Goal: Information Seeking & Learning: Find specific page/section

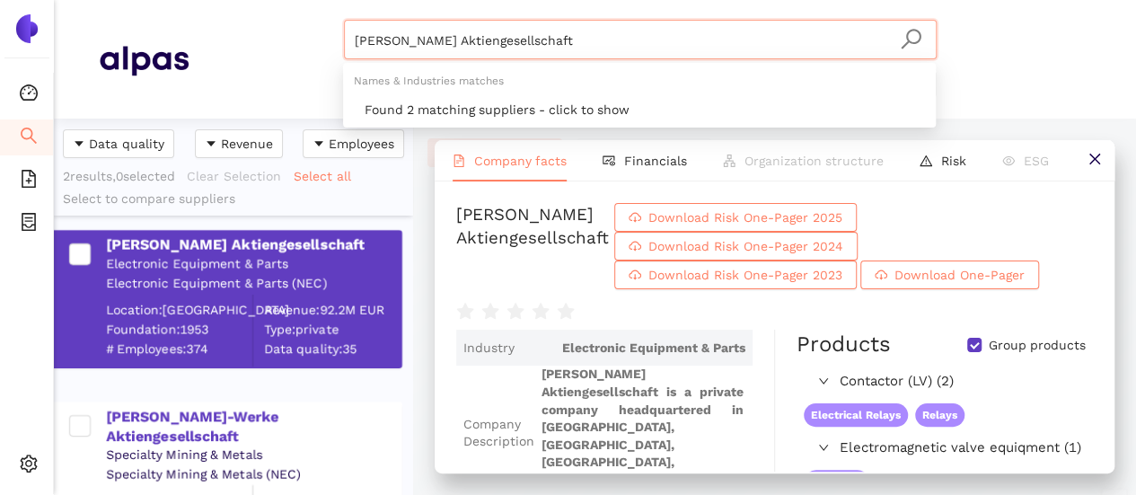
click at [214, 61] on div "[PERSON_NAME] Aktiengesellschaft Materials & Coatings Certifications & Norms Lo…" at bounding box center [640, 59] width 903 height 79
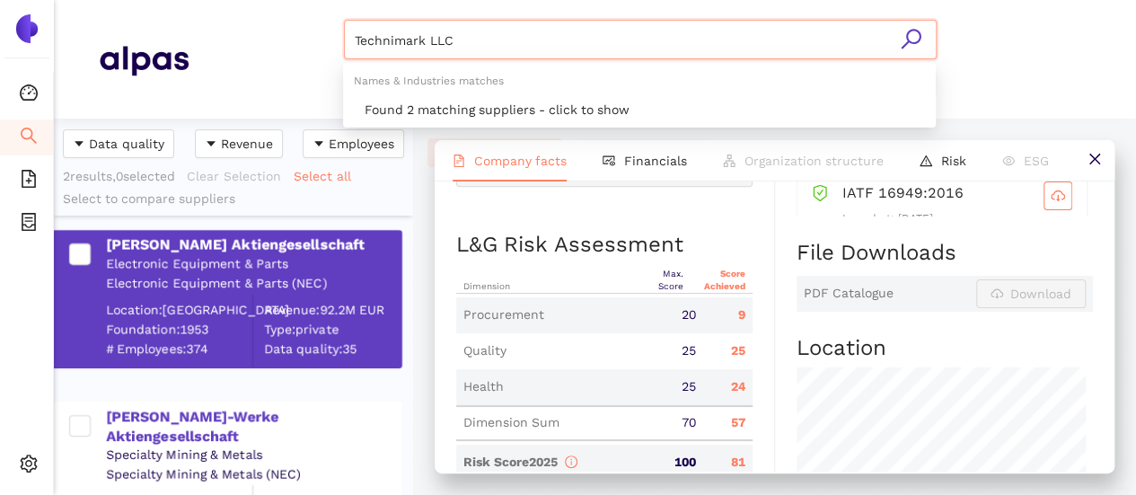
drag, startPoint x: 445, startPoint y: 44, endPoint x: 563, endPoint y: 40, distance: 118.6
click at [562, 40] on input "Technimark LLC" at bounding box center [640, 41] width 571 height 40
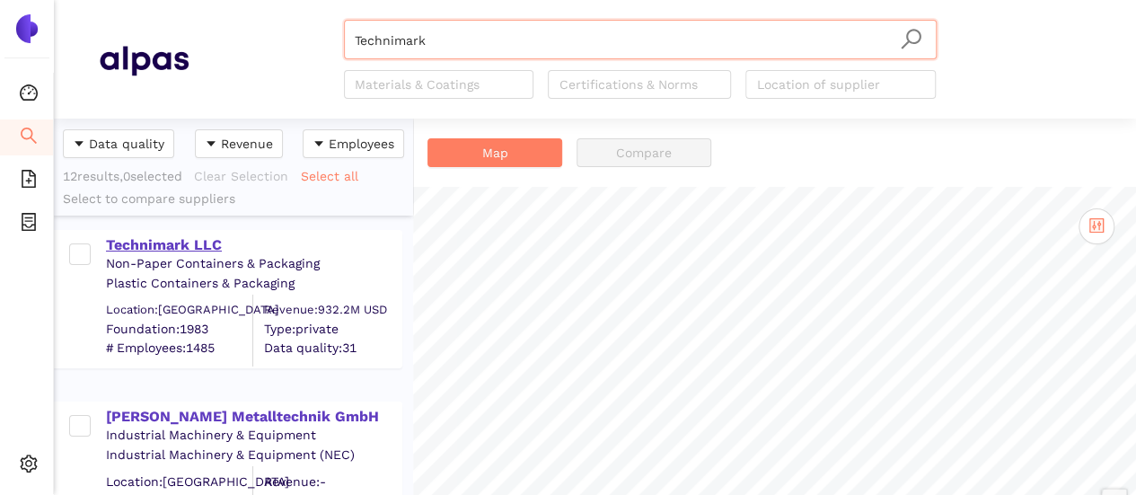
type input "Technimark"
click at [161, 242] on div "Technimark LLC" at bounding box center [253, 245] width 295 height 20
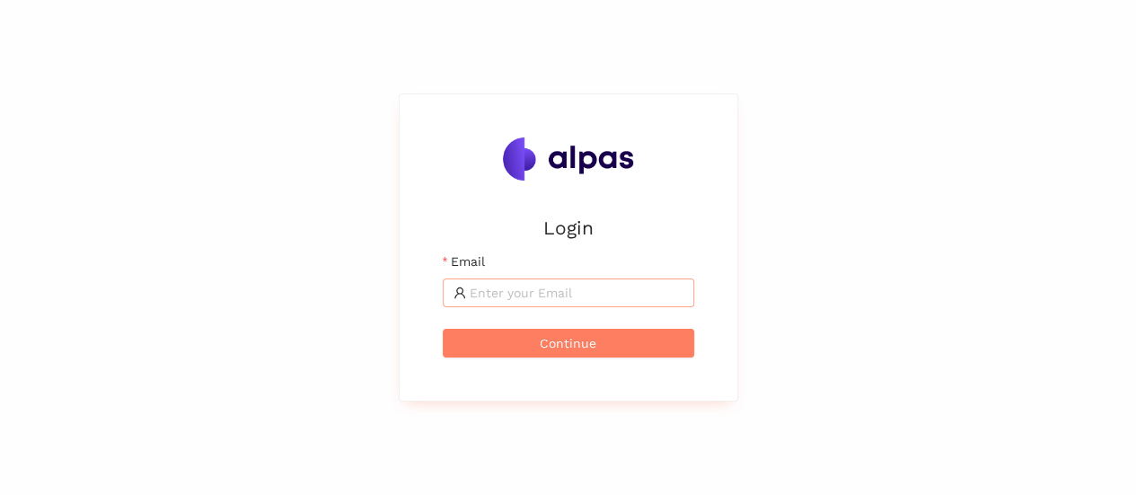
click at [523, 301] on input "Email" at bounding box center [577, 293] width 214 height 20
type input "[EMAIL_ADDRESS][DOMAIN_NAME]"
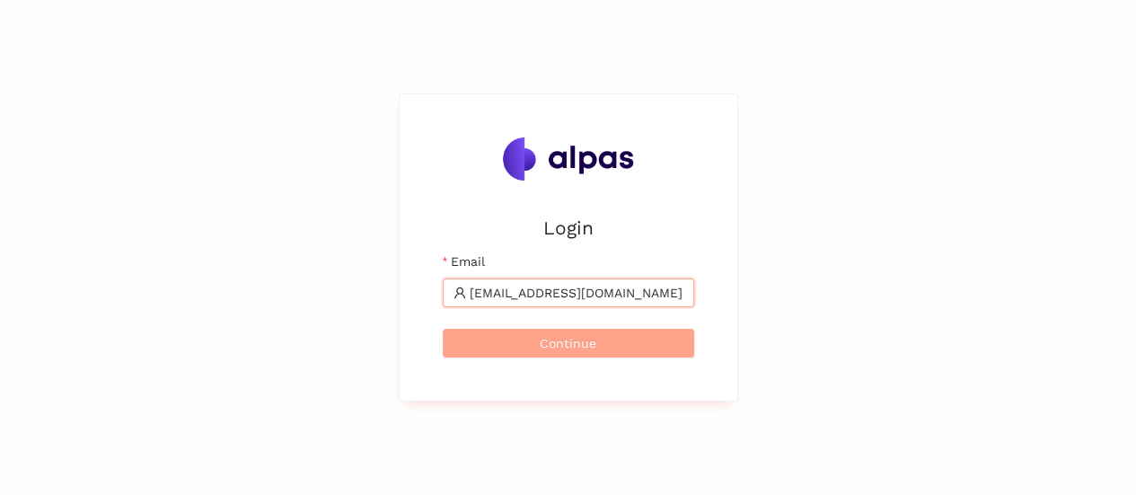
click at [553, 351] on span "Continue" at bounding box center [568, 343] width 57 height 20
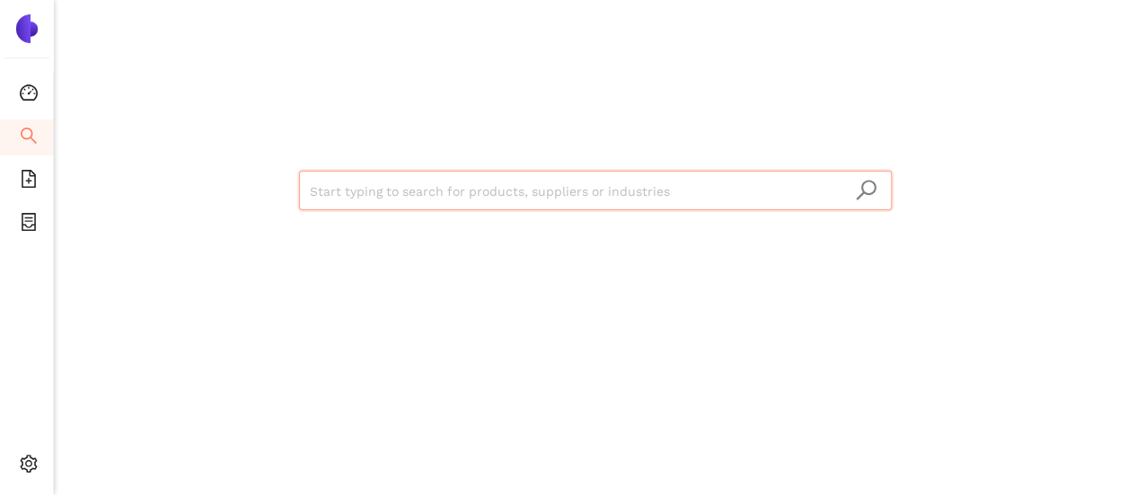
click at [535, 197] on input "search" at bounding box center [595, 192] width 571 height 40
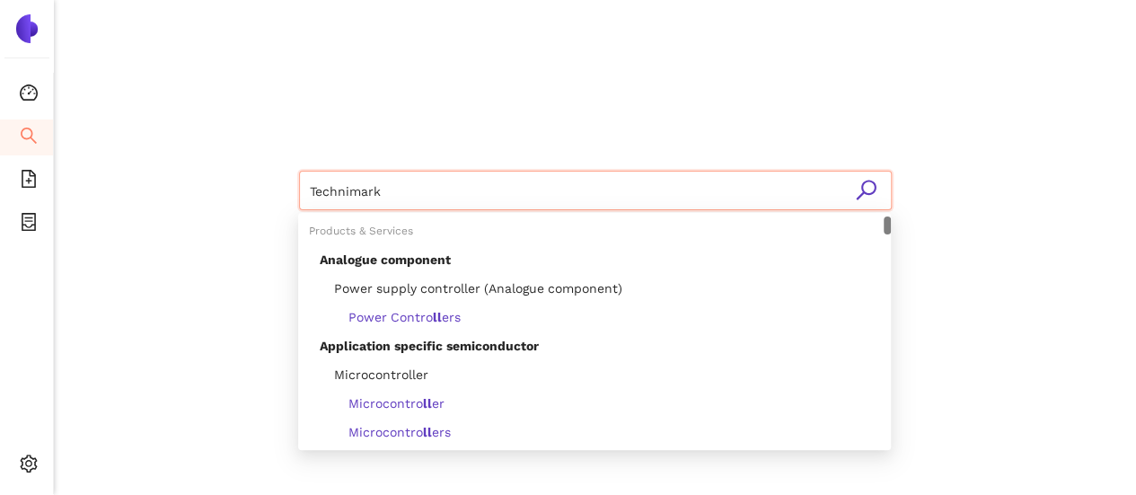
type input "Technimar"
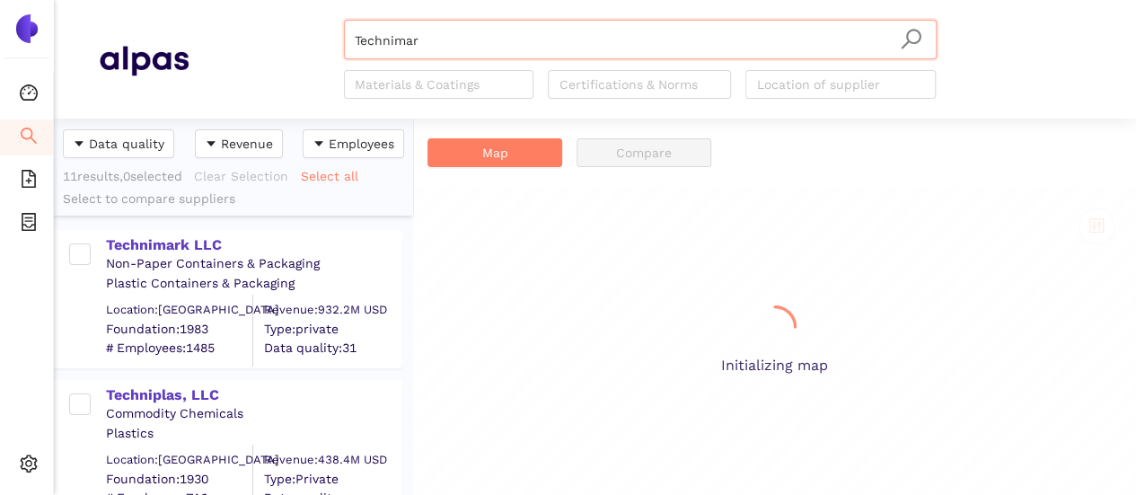
scroll to position [363, 345]
click at [182, 247] on div "Technimark LLC" at bounding box center [253, 245] width 295 height 20
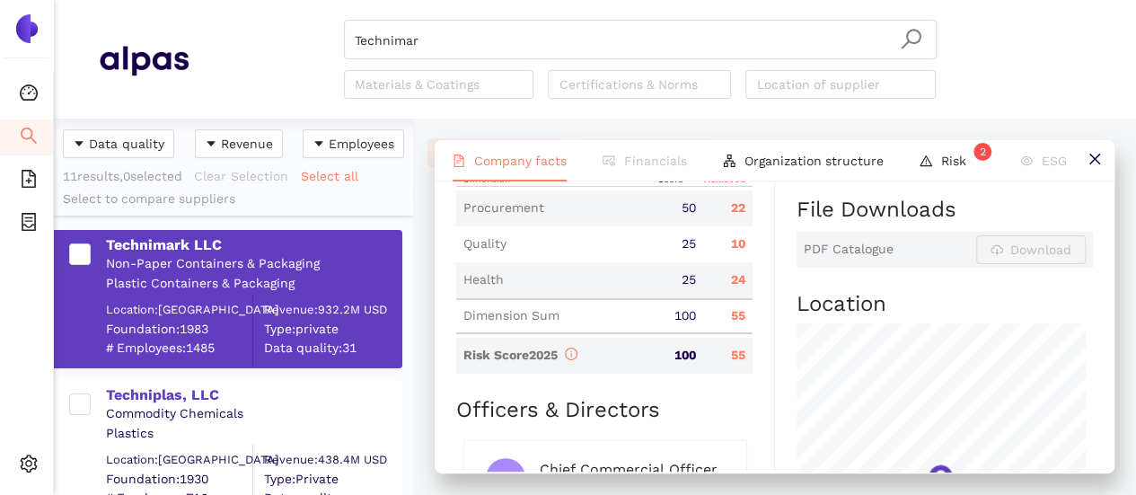
scroll to position [898, 0]
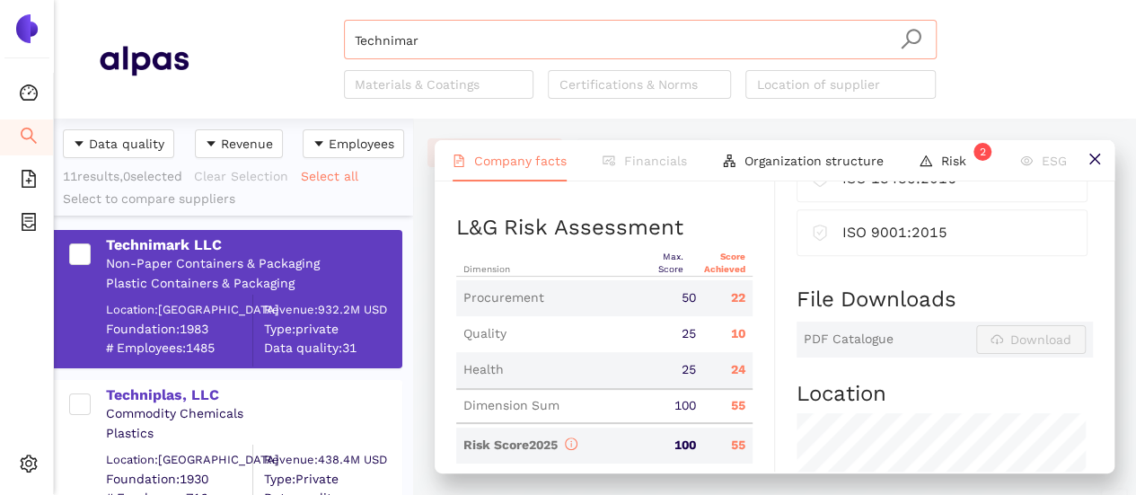
drag, startPoint x: 447, startPoint y: 27, endPoint x: 439, endPoint y: 40, distance: 15.0
click at [444, 30] on input "Technimar" at bounding box center [640, 41] width 571 height 40
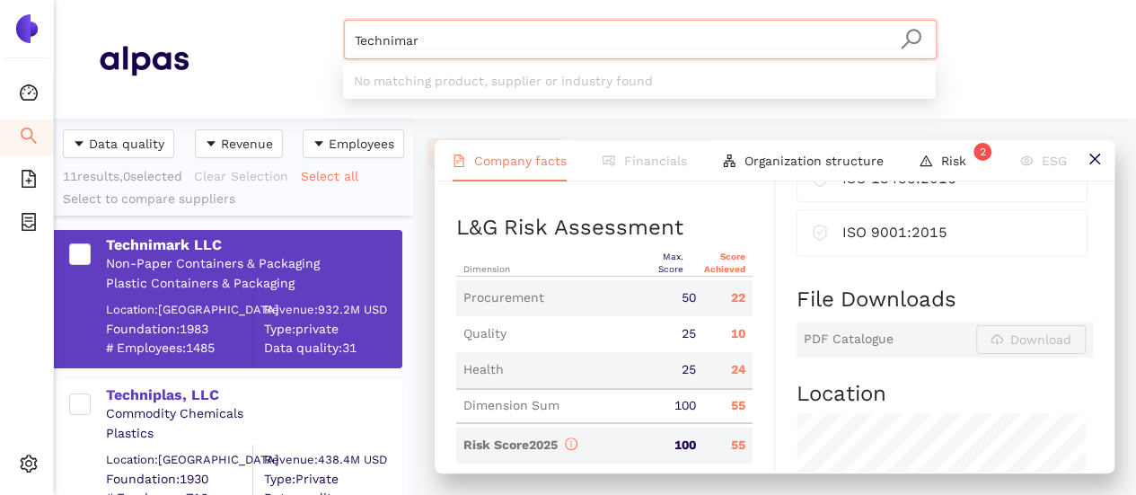
drag, startPoint x: 316, startPoint y: 46, endPoint x: 270, endPoint y: 55, distance: 47.6
click at [270, 53] on div "Technimar Materials & Coatings Certifications & Norms Location of supplier" at bounding box center [640, 59] width 903 height 79
paste input "MNC Mentech Technology USA Inc."
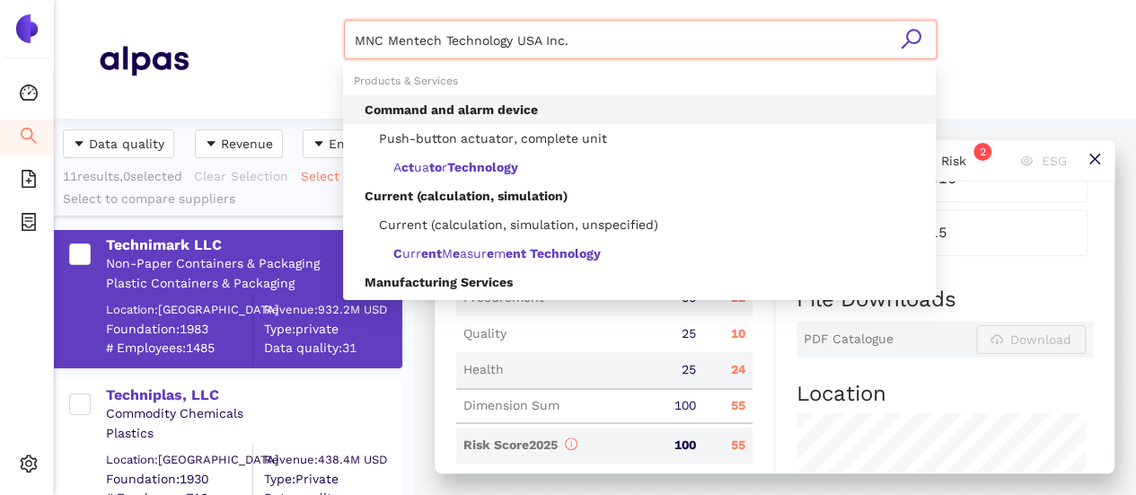
drag, startPoint x: 570, startPoint y: 39, endPoint x: 440, endPoint y: 37, distance: 130.3
click at [440, 37] on input "MNC Mentech Technology USA Inc." at bounding box center [640, 41] width 571 height 40
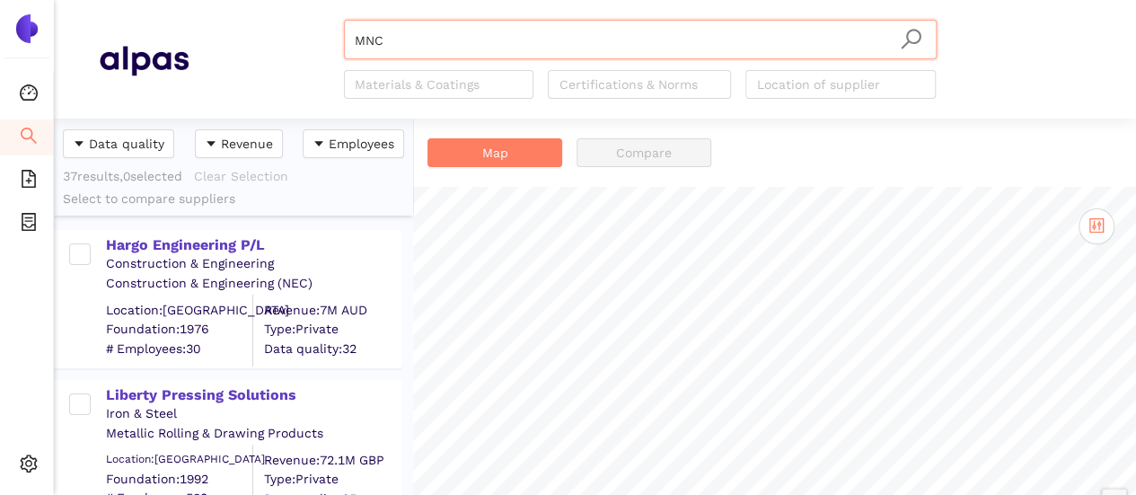
drag, startPoint x: 870, startPoint y: 3, endPoint x: 909, endPoint y: 33, distance: 50.0
click at [916, 46] on icon "search" at bounding box center [911, 39] width 22 height 22
drag, startPoint x: 458, startPoint y: 11, endPoint x: 432, endPoint y: 46, distance: 43.7
click at [454, 12] on header "MNC Materials & Coatings Certifications & Norms Location of supplier" at bounding box center [595, 59] width 1083 height 119
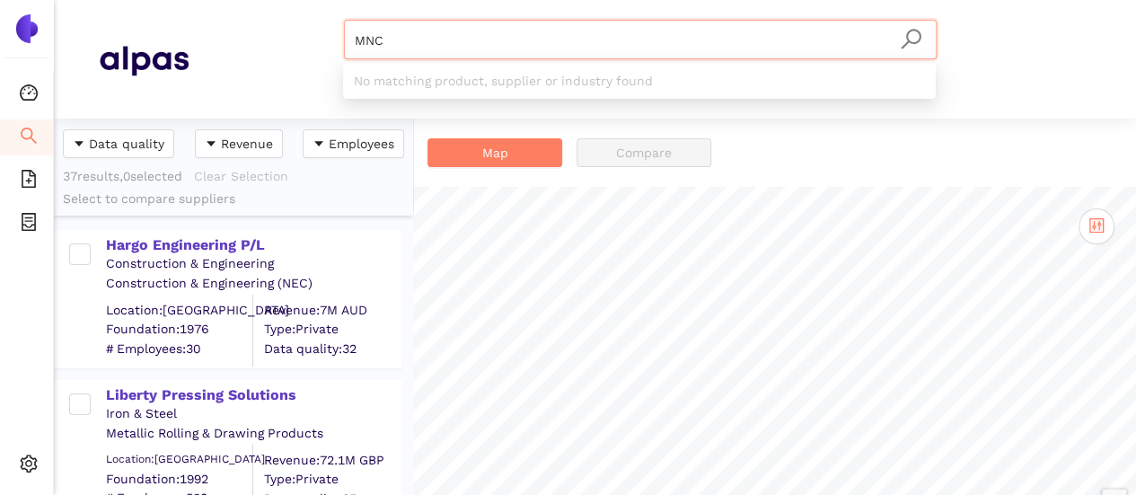
drag, startPoint x: 289, startPoint y: 42, endPoint x: 248, endPoint y: 34, distance: 42.1
click at [248, 35] on div "MNC Materials & Coatings Certifications & Norms Location of supplier" at bounding box center [640, 59] width 903 height 79
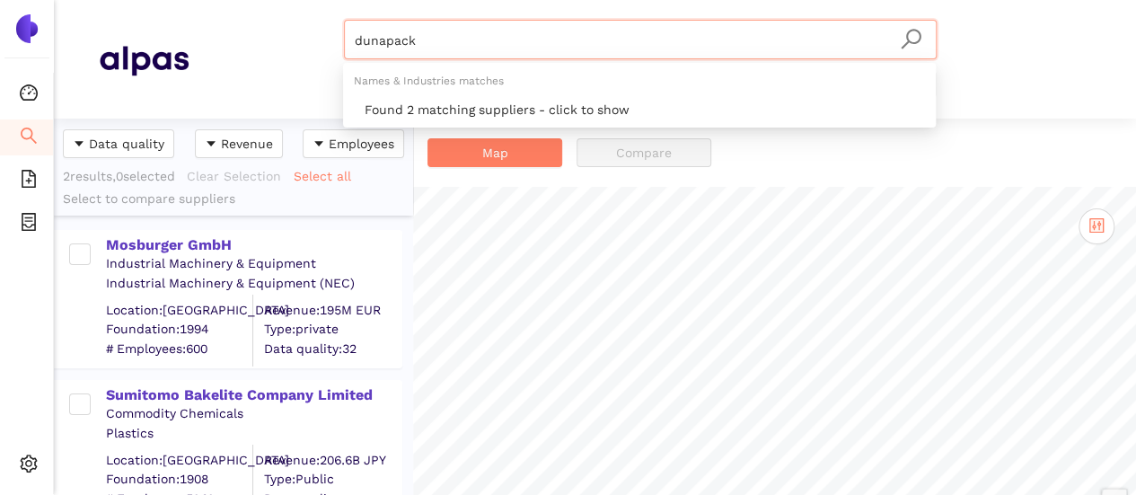
drag, startPoint x: 427, startPoint y: 47, endPoint x: 287, endPoint y: 35, distance: 139.7
click at [278, 21] on div "dunapack Materials & Coatings Certifications & Norms Location of supplier" at bounding box center [640, 59] width 903 height 79
paste input "Wurth Electronik GmbH & Co"
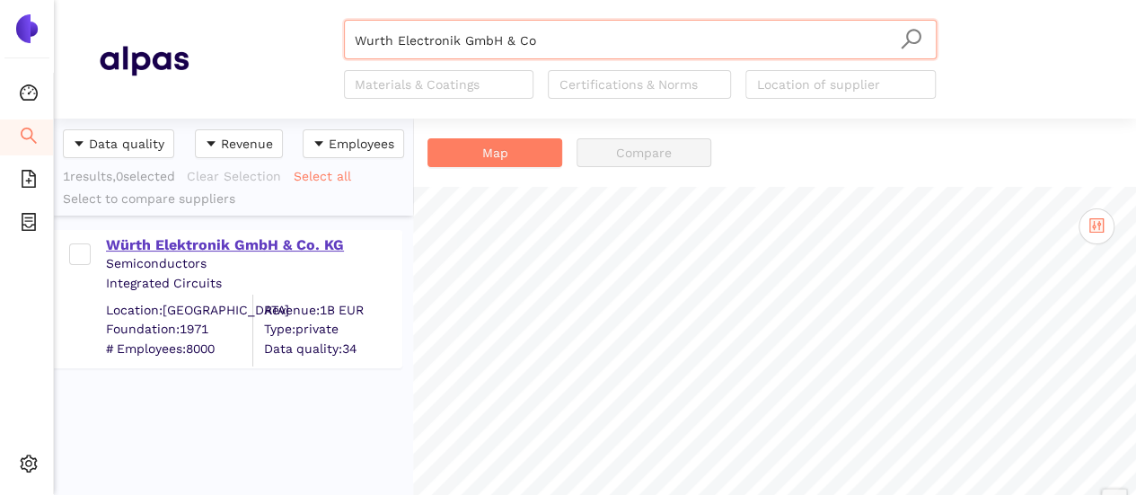
type input "Wurth Electronik GmbH & Co"
click at [276, 245] on div "Würth Elektronik GmbH & Co. KG" at bounding box center [253, 245] width 295 height 20
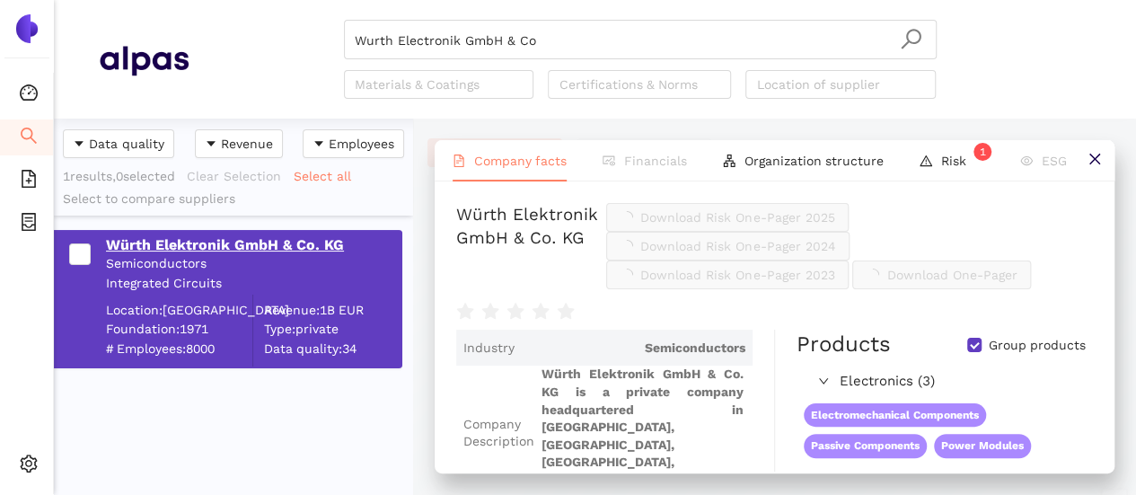
click at [222, 240] on div "Würth Elektronik GmbH & Co. KG Semiconductors Integrated Circuits Location: Ger…" at bounding box center [237, 299] width 327 height 135
